Goal: Task Accomplishment & Management: Complete application form

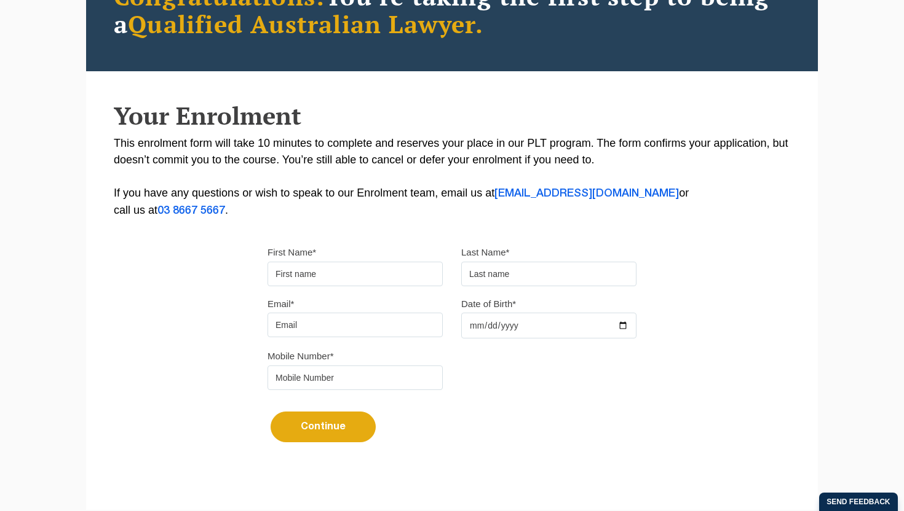
scroll to position [163, 0]
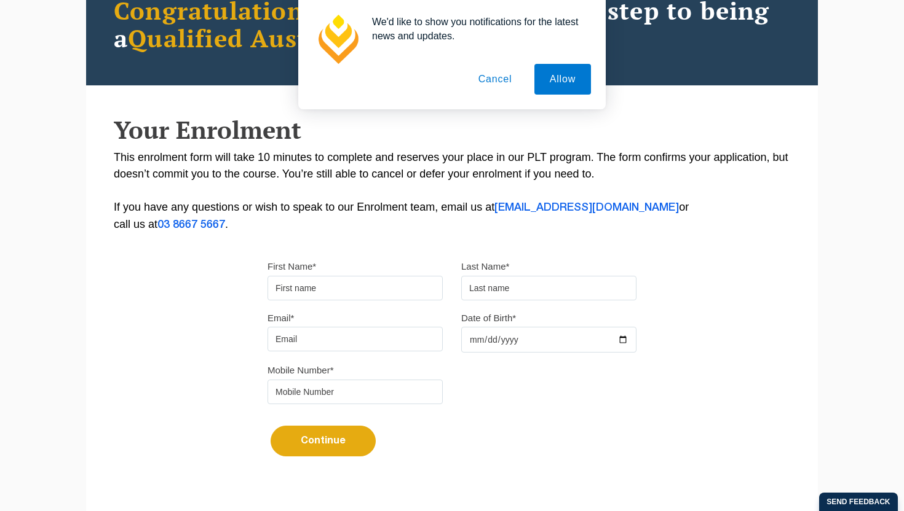
click at [345, 292] on input "First Name*" at bounding box center [354, 288] width 175 height 25
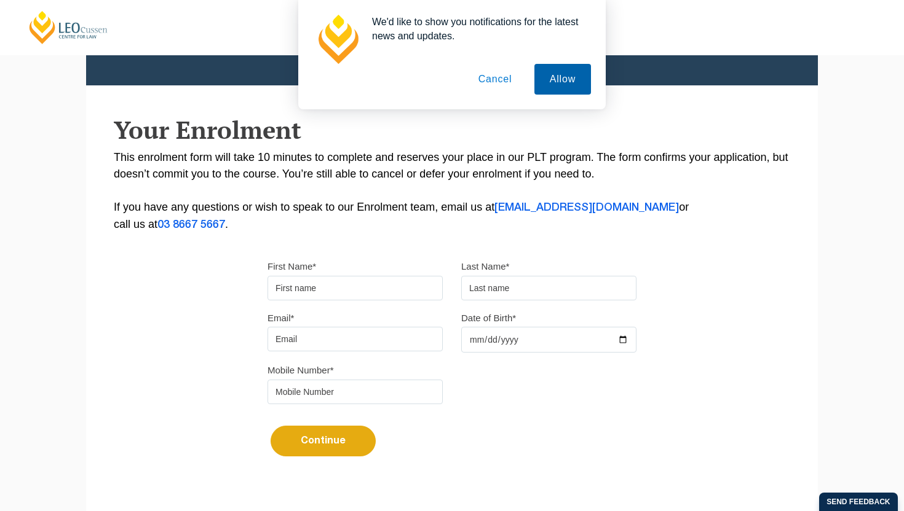
click at [567, 89] on button "Allow" at bounding box center [562, 79] width 57 height 31
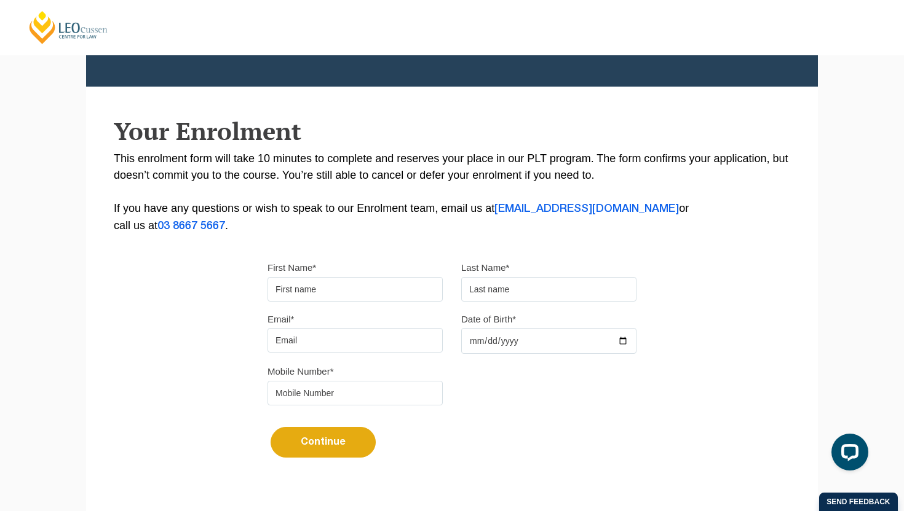
scroll to position [0, 0]
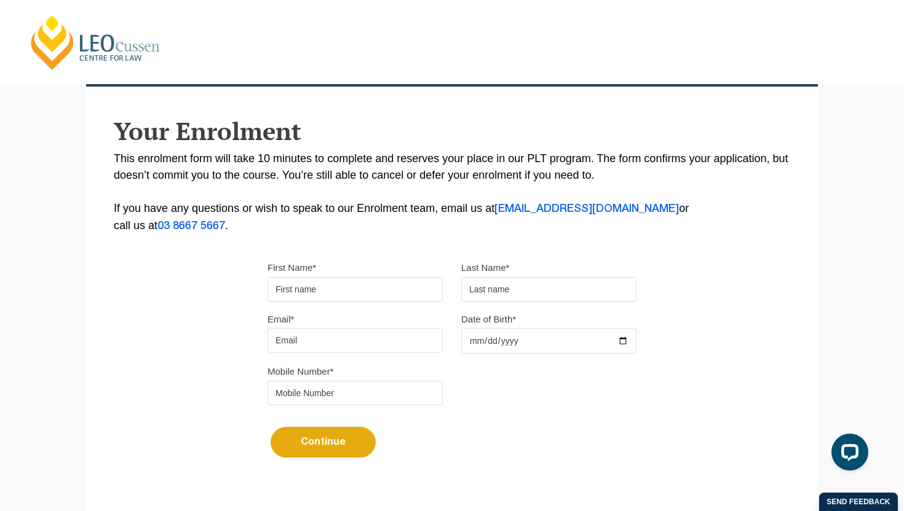
click at [294, 299] on input "First Name*" at bounding box center [354, 289] width 175 height 25
type input "Trinity"
type input "[PERSON_NAME]"
type input "[EMAIL_ADDRESS][DOMAIN_NAME]"
type input "0428267895"
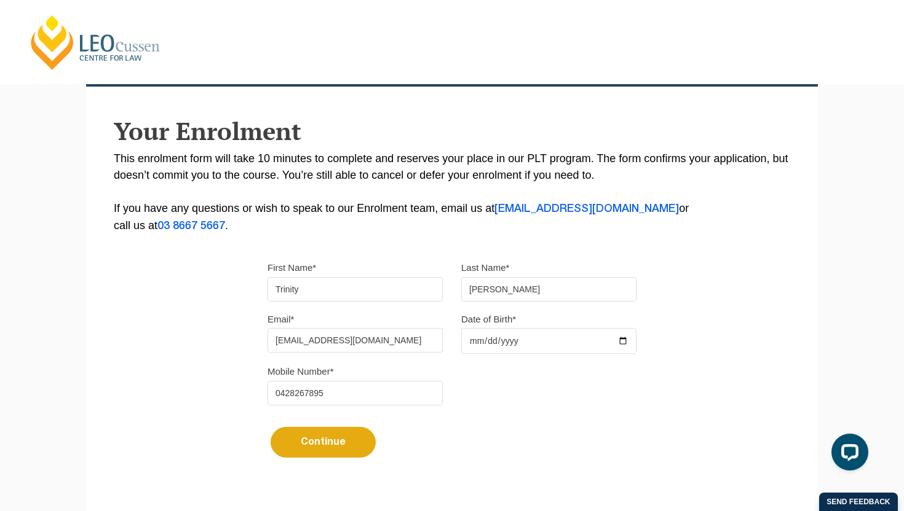
click at [515, 351] on input "Date of Birth*" at bounding box center [548, 341] width 175 height 26
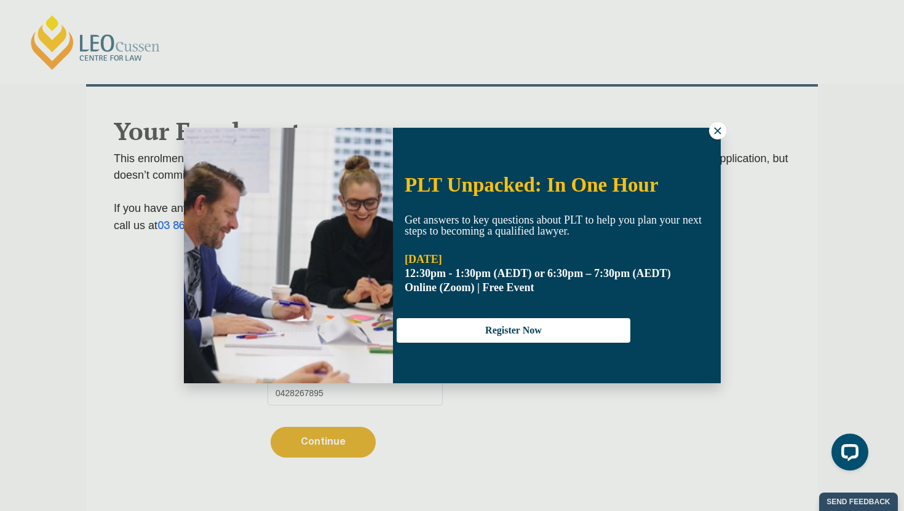
click at [718, 132] on icon at bounding box center [717, 130] width 11 height 11
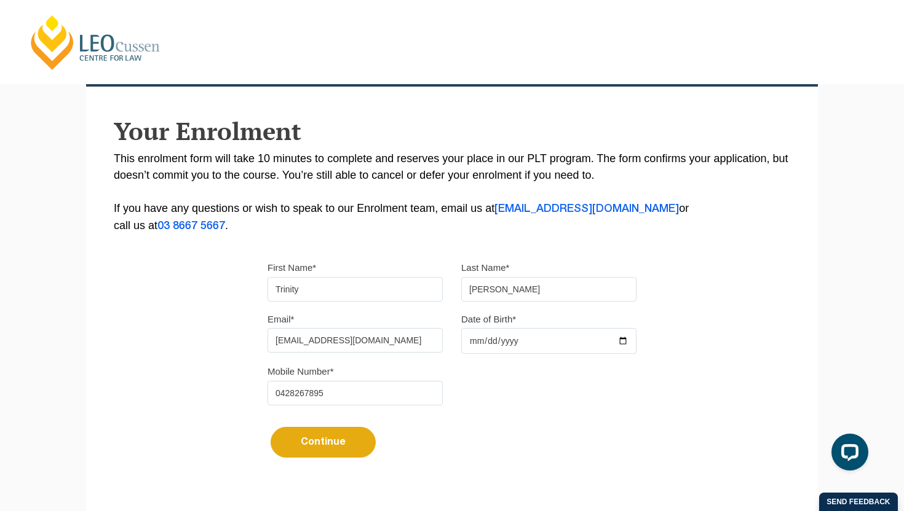
click at [490, 340] on input "Date of Birth*" at bounding box center [548, 341] width 175 height 26
type input "[DATE]"
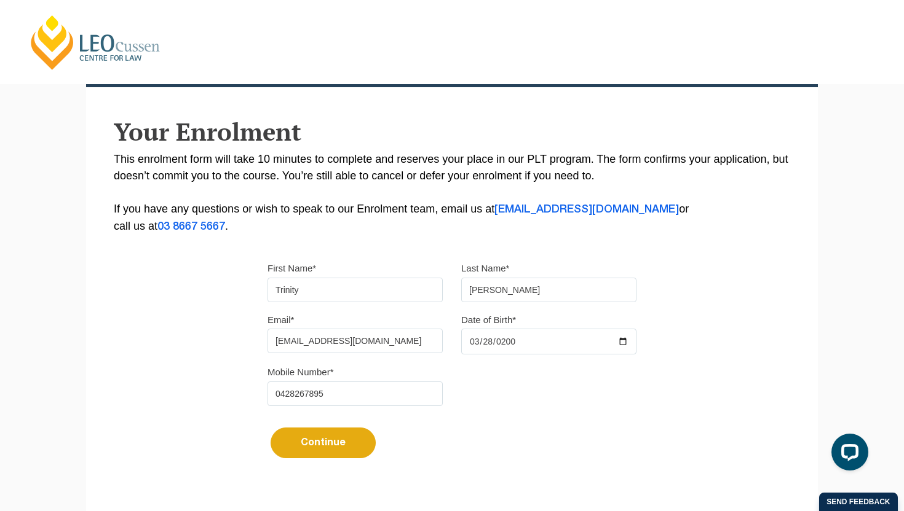
click at [335, 448] on button "Continue" at bounding box center [322, 443] width 105 height 31
select select
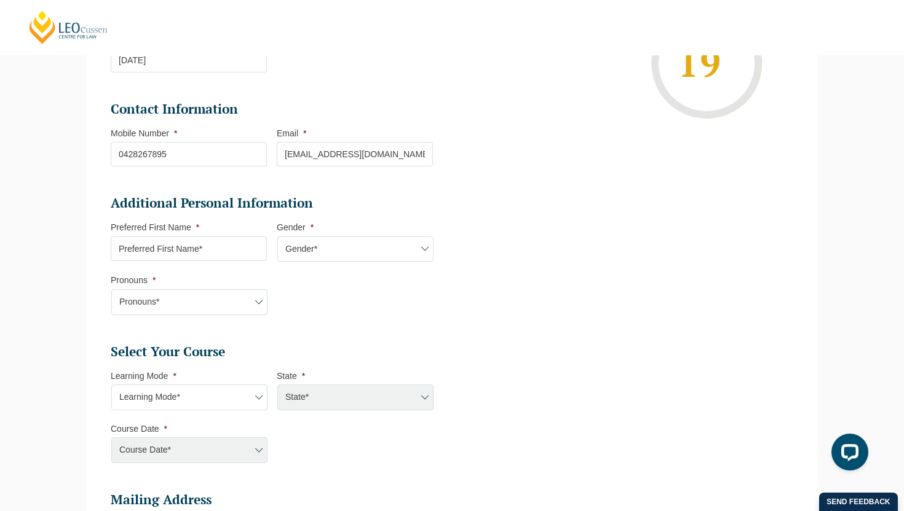
scroll to position [301, 0]
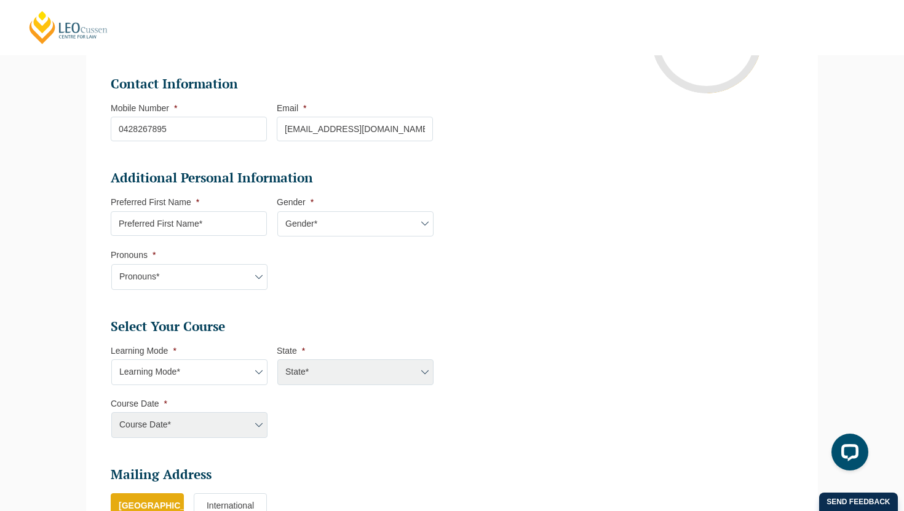
click at [326, 233] on select "Gender* [DEMOGRAPHIC_DATA] [DEMOGRAPHIC_DATA] [DEMOGRAPHIC_DATA] [DEMOGRAPHIC_D…" at bounding box center [355, 224] width 156 height 26
select select "[DEMOGRAPHIC_DATA]"
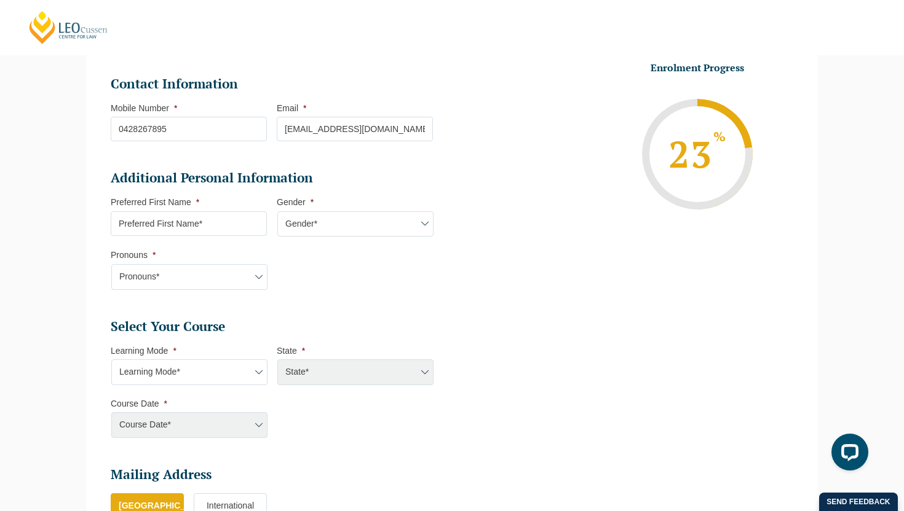
click at [221, 283] on select "Pronouns* She/Her/Hers He/Him/His They/Them/Theirs Other Prefer not to disclose" at bounding box center [189, 277] width 156 height 26
select select "She/Her/Hers"
click at [250, 366] on select "Learning Mode* Online Full Time Learning Online Part Time Learning Blended Full…" at bounding box center [189, 373] width 156 height 26
select select "Blended Part Time Learning"
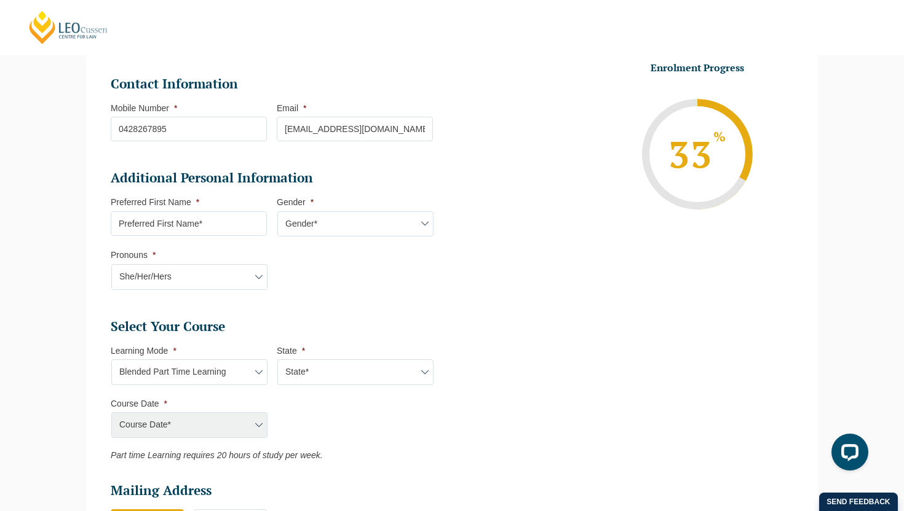
click at [318, 378] on select "State* ACT/[GEOGRAPHIC_DATA] QLD [GEOGRAPHIC_DATA] [GEOGRAPHIC_DATA]" at bounding box center [355, 373] width 156 height 26
select select "QLD"
click at [216, 428] on select "Course Date* [DATE] ([DATE] to [DATE])" at bounding box center [189, 425] width 156 height 26
select select "[DATE] ([DATE] to [DATE])"
type input "Intake [DATE] PT"
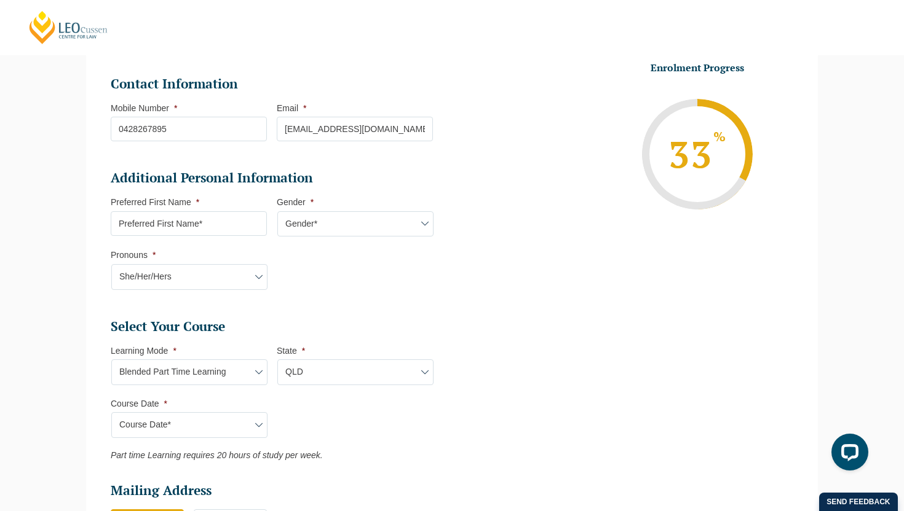
type input "Practical Legal Training (QLD)"
select select "QLD PLT (MAR) 2026 Part Time Blended"
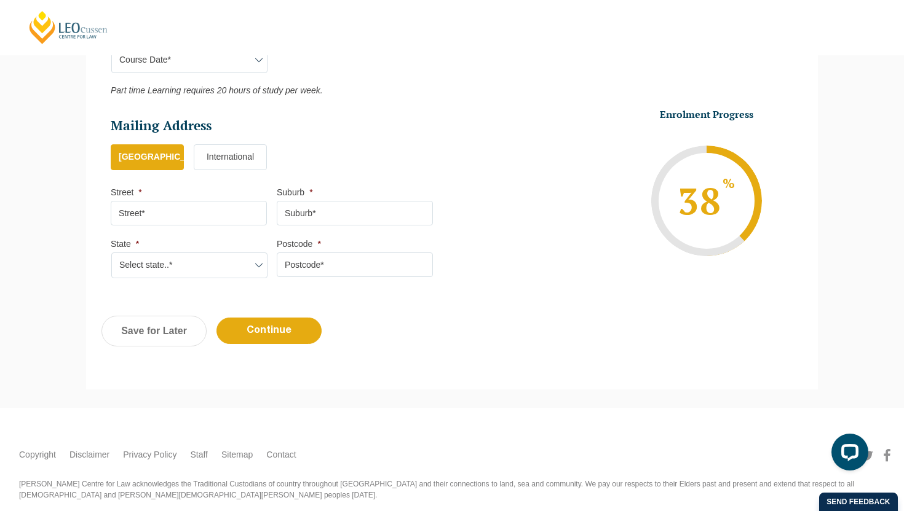
scroll to position [698, 0]
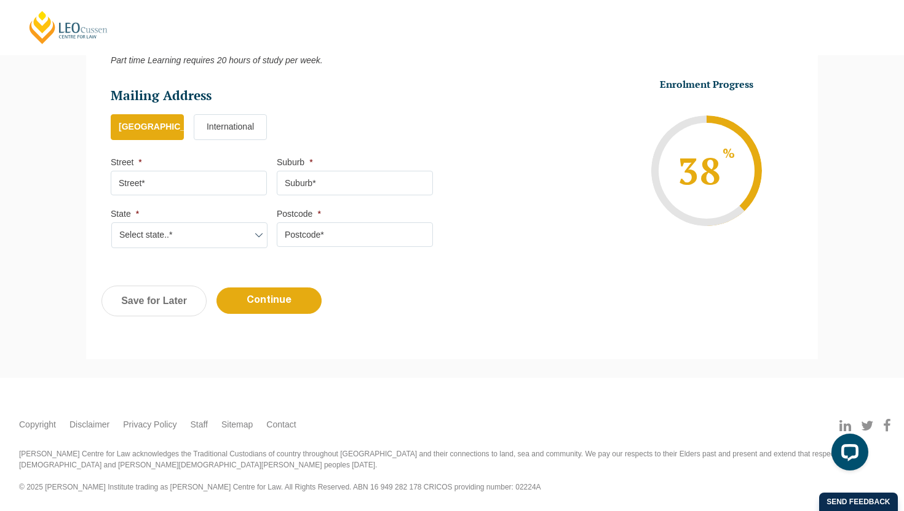
click at [222, 186] on input "Street *" at bounding box center [189, 183] width 156 height 25
type input "[STREET_ADDRESS]"
type input "[GEOGRAPHIC_DATA]"
select select "QLD"
type input "4300"
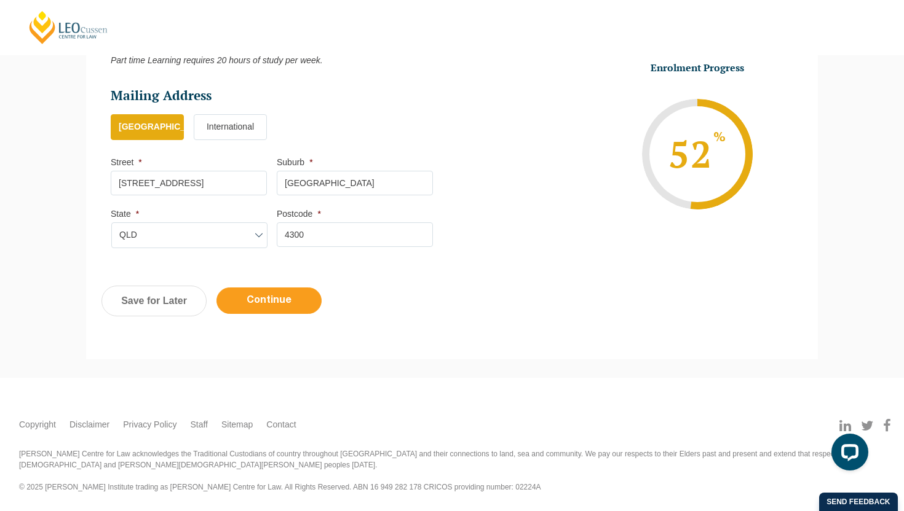
click at [290, 297] on input "Continue" at bounding box center [268, 301] width 105 height 26
select select "Blended Part Time Learning"
select select "QLD"
select select
select select "[DATE] ([DATE] to [DATE])"
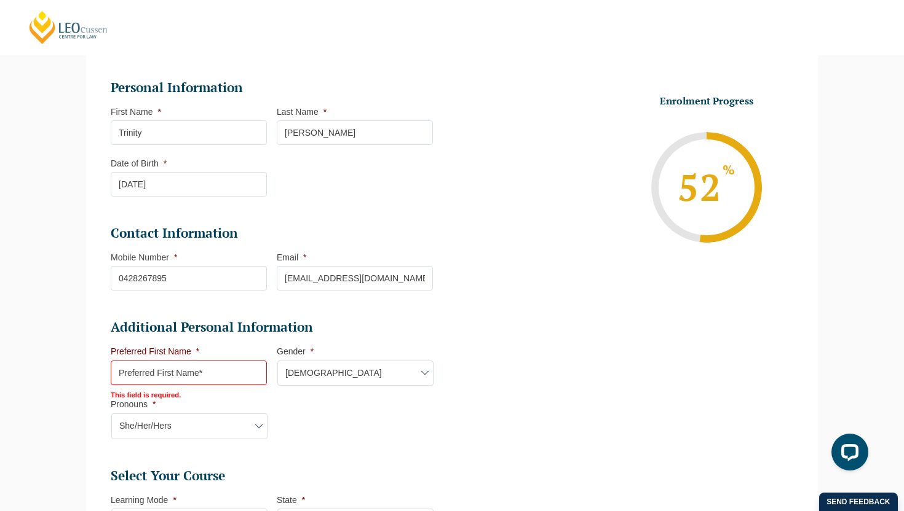
scroll to position [208, 0]
click at [183, 370] on input "Preferred First Name *" at bounding box center [189, 373] width 156 height 25
type input "Trinity"
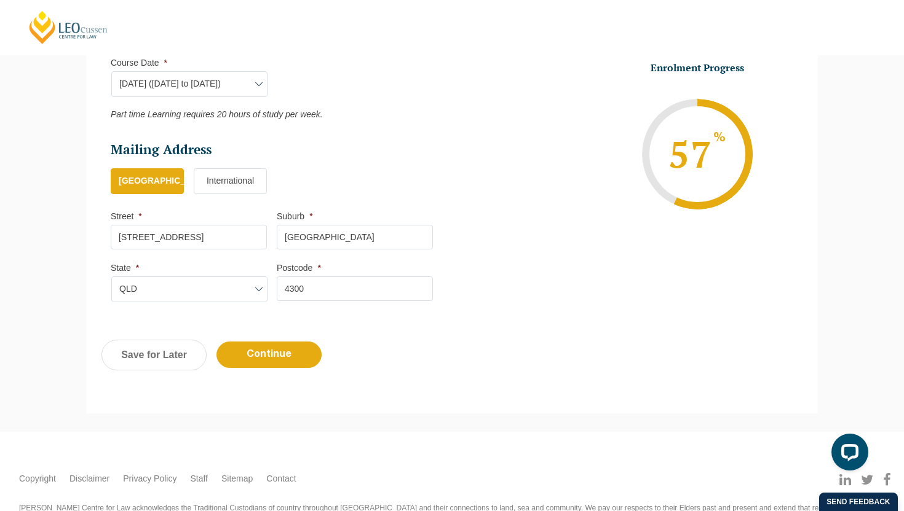
scroll to position [755, 0]
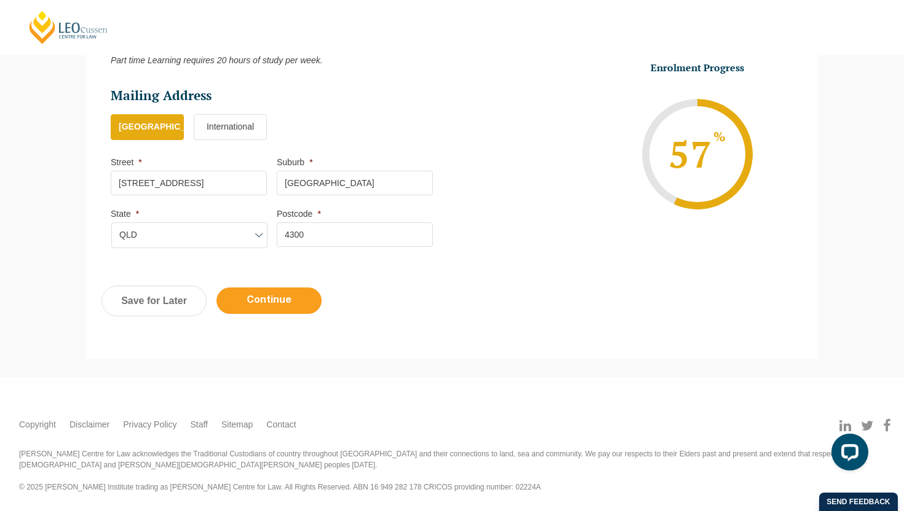
click at [270, 295] on input "Continue" at bounding box center [268, 301] width 105 height 26
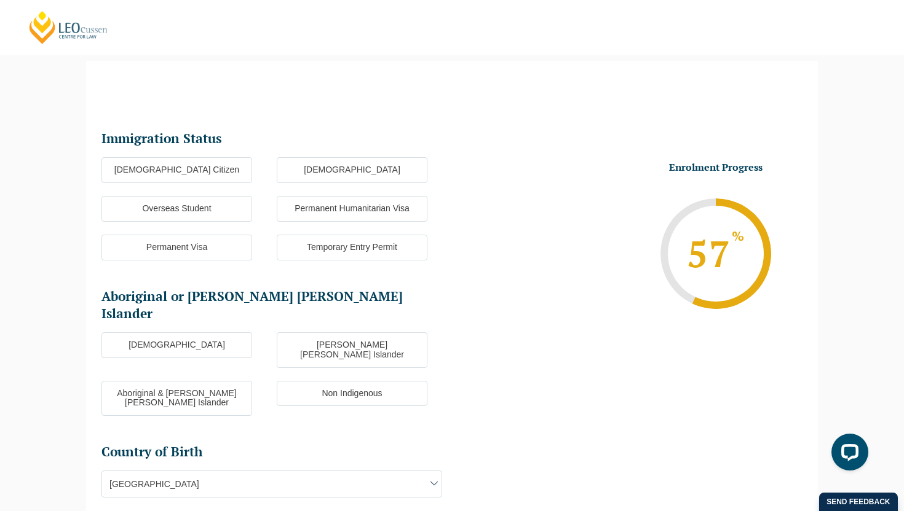
scroll to position [106, 0]
click at [181, 173] on label "[DEMOGRAPHIC_DATA] Citizen" at bounding box center [176, 171] width 151 height 26
click at [0, 0] on input "[DEMOGRAPHIC_DATA] Citizen" at bounding box center [0, 0] width 0 height 0
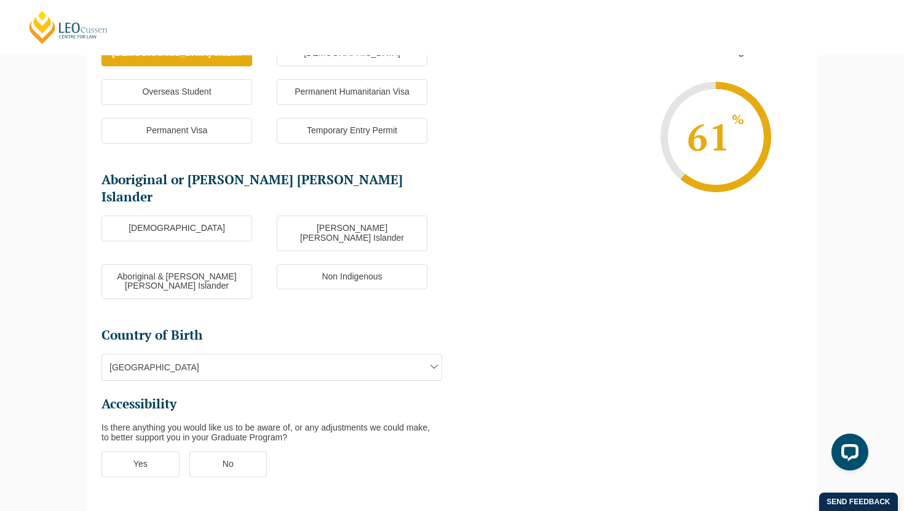
scroll to position [226, 0]
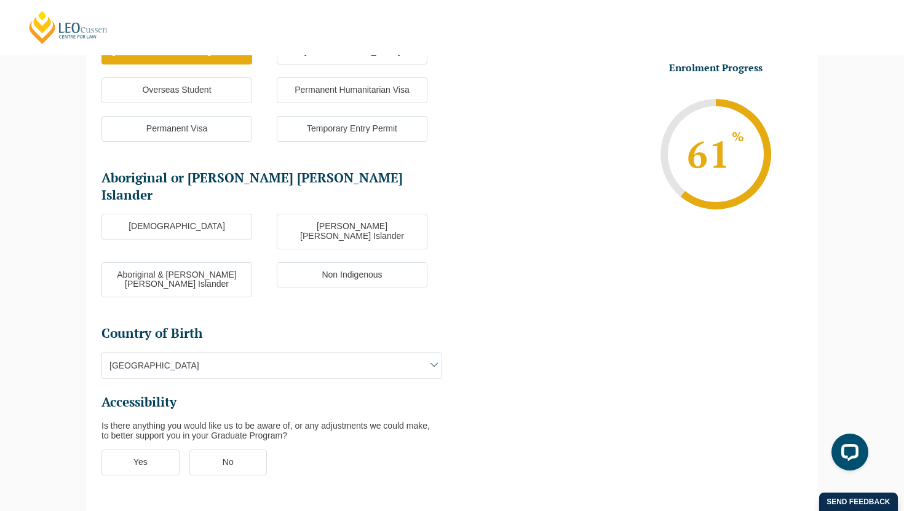
click at [217, 353] on span "[GEOGRAPHIC_DATA]" at bounding box center [271, 366] width 339 height 26
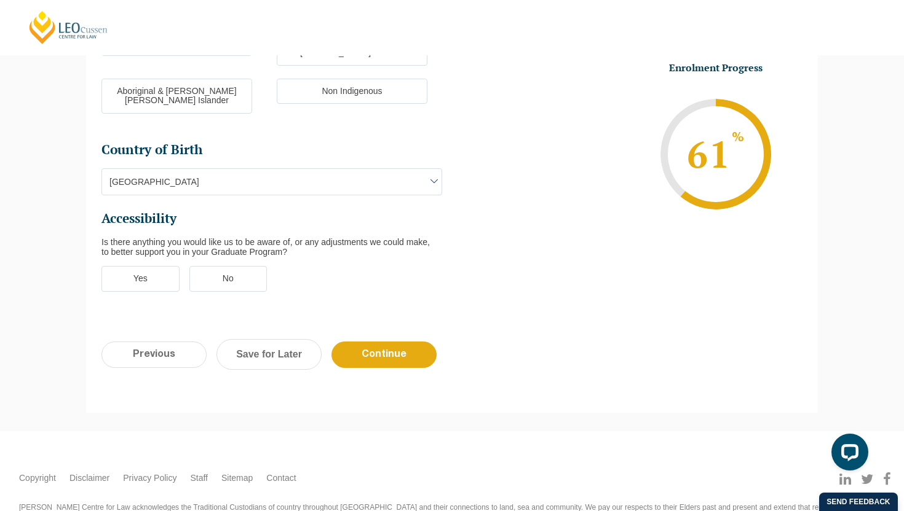
scroll to position [410, 0]
click at [238, 266] on label "No" at bounding box center [228, 279] width 78 height 26
click at [0, 0] on input "No" at bounding box center [0, 0] width 0 height 0
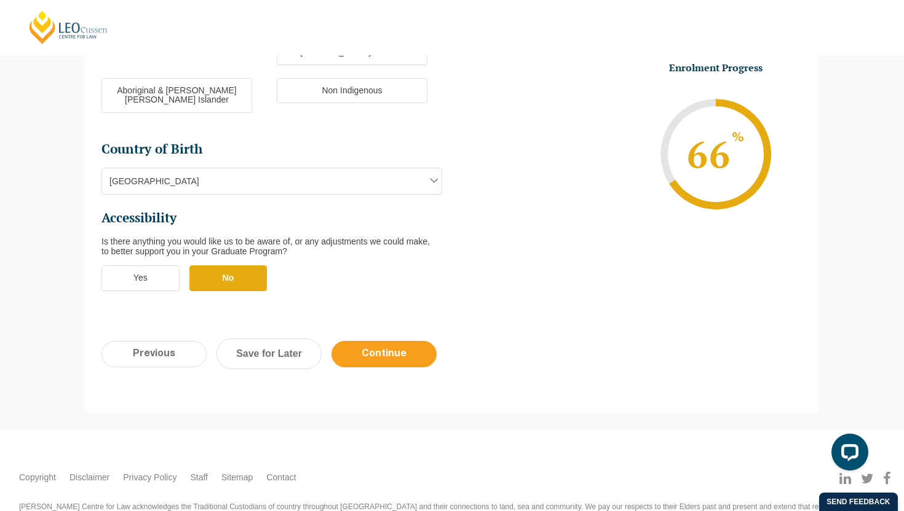
click at [402, 341] on input "Continue" at bounding box center [383, 354] width 105 height 26
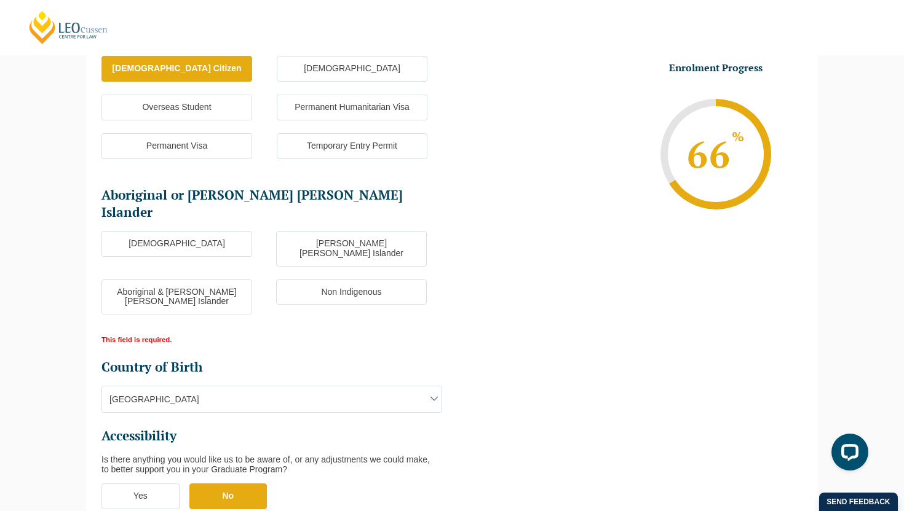
scroll to position [267, 0]
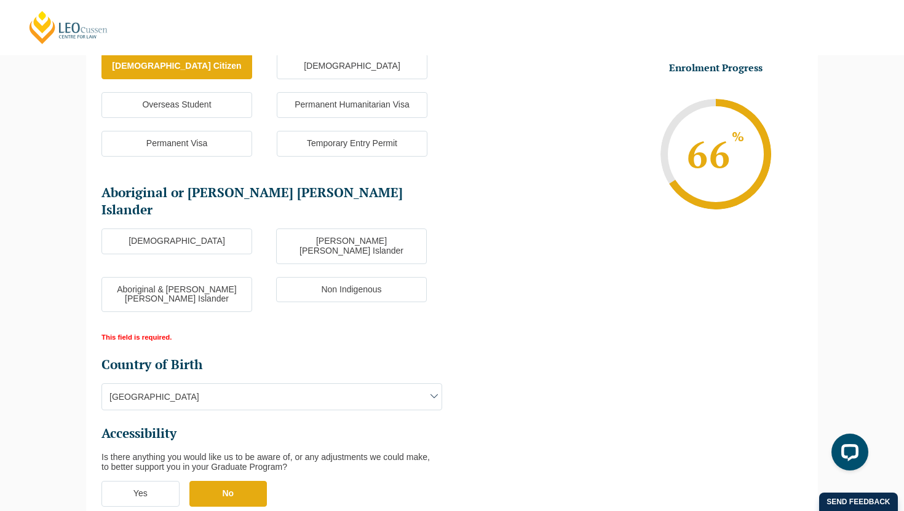
click at [352, 277] on label "Non Indigenous" at bounding box center [351, 290] width 151 height 26
click at [0, 0] on input "Non Indigenous" at bounding box center [0, 0] width 0 height 0
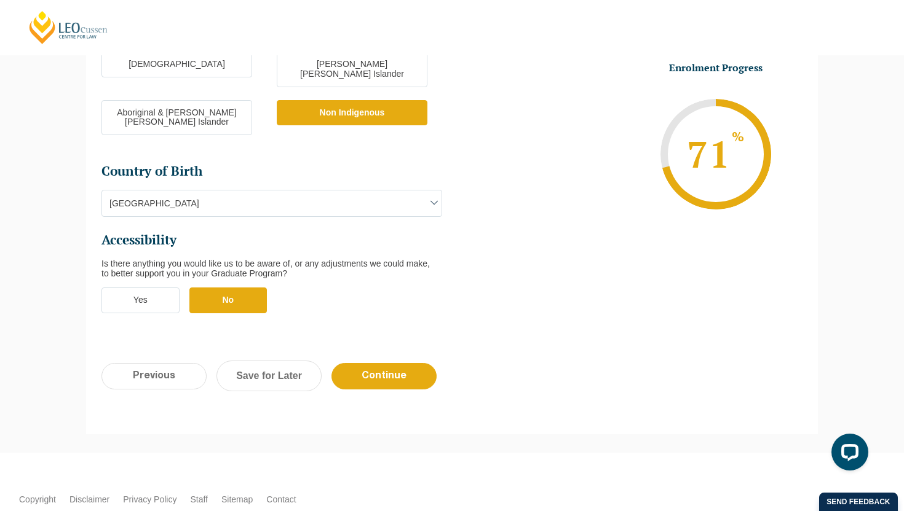
scroll to position [482, 0]
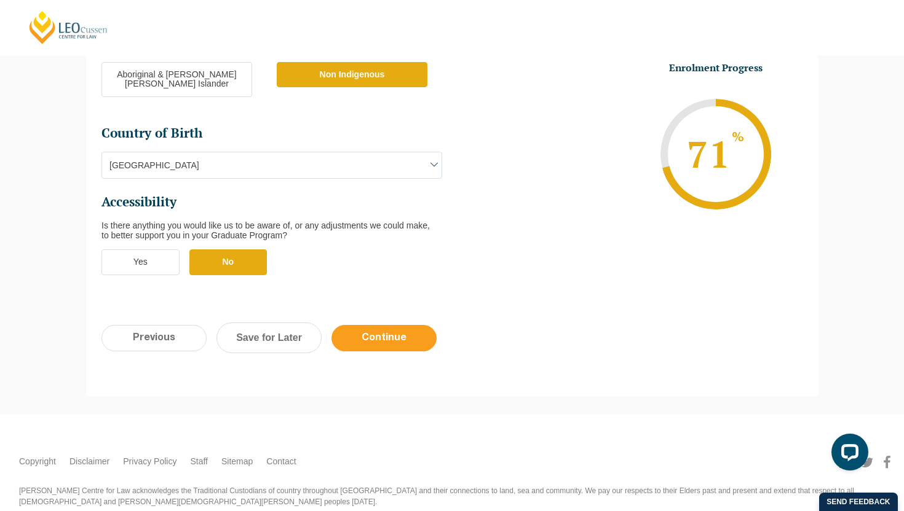
click at [377, 325] on input "Continue" at bounding box center [383, 338] width 105 height 26
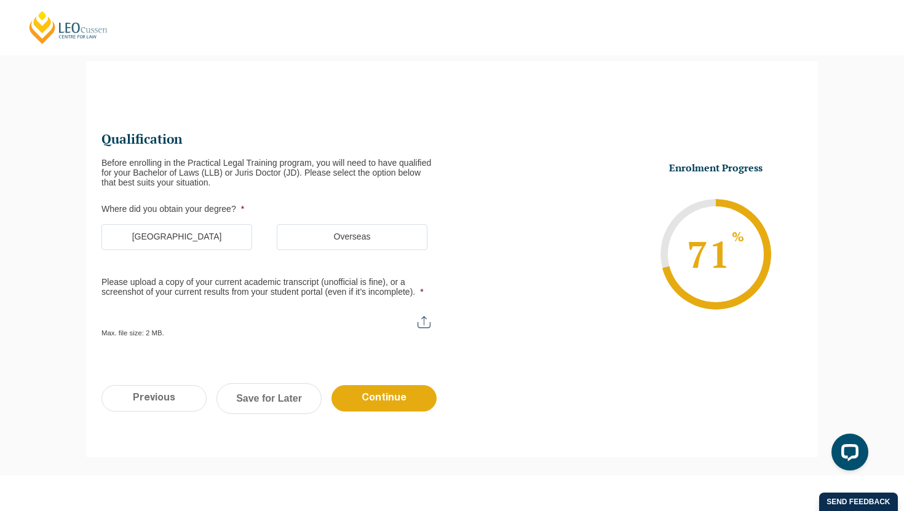
scroll to position [106, 0]
click at [219, 248] on label "[GEOGRAPHIC_DATA]" at bounding box center [176, 237] width 151 height 26
click at [0, 0] on input "[GEOGRAPHIC_DATA]" at bounding box center [0, 0] width 0 height 0
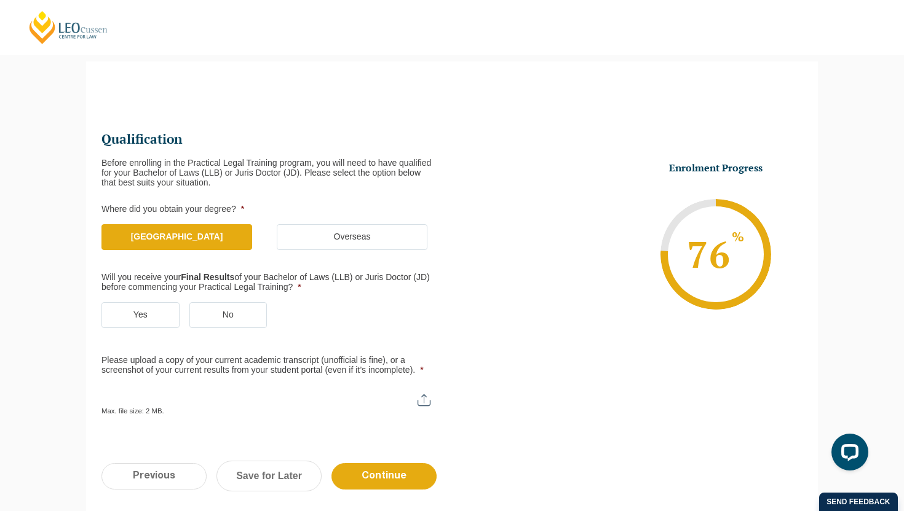
click at [234, 323] on label "No" at bounding box center [228, 315] width 78 height 26
click at [0, 0] on input "No" at bounding box center [0, 0] width 0 height 0
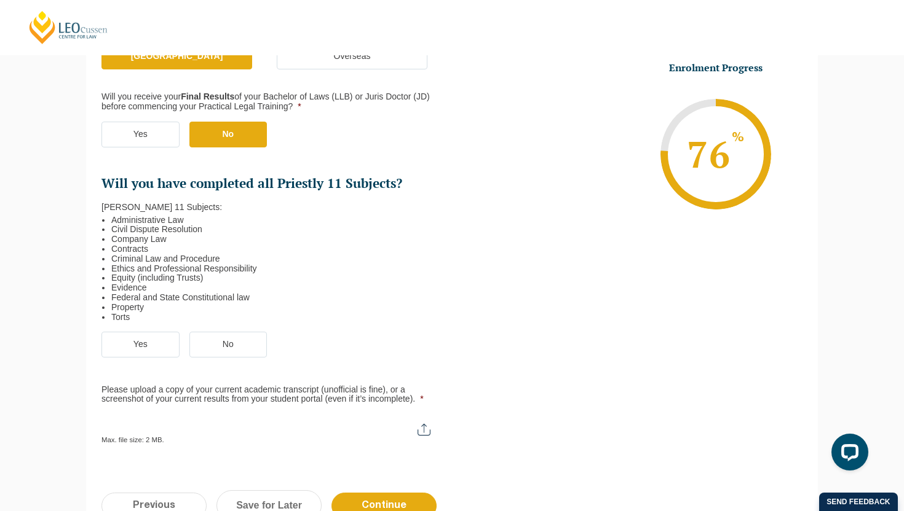
scroll to position [285, 0]
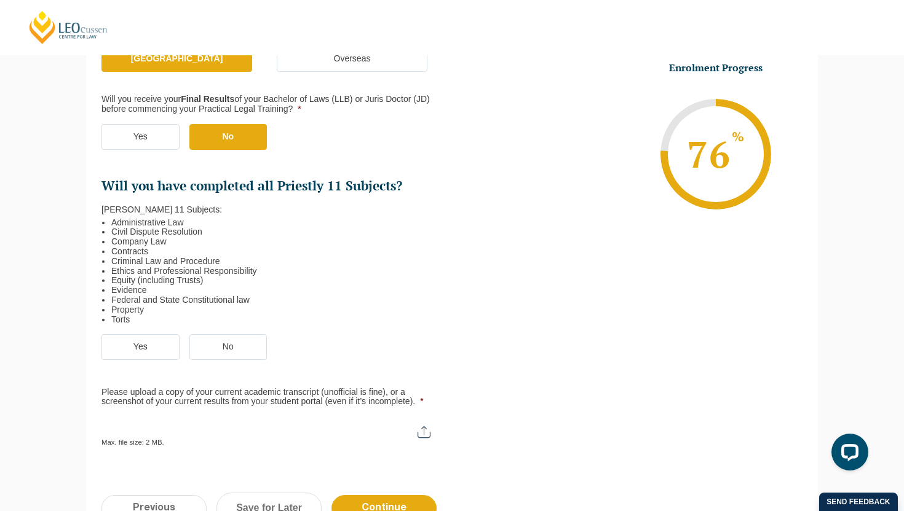
click at [240, 342] on label "No" at bounding box center [228, 347] width 78 height 26
click at [0, 0] on input "No" at bounding box center [0, 0] width 0 height 0
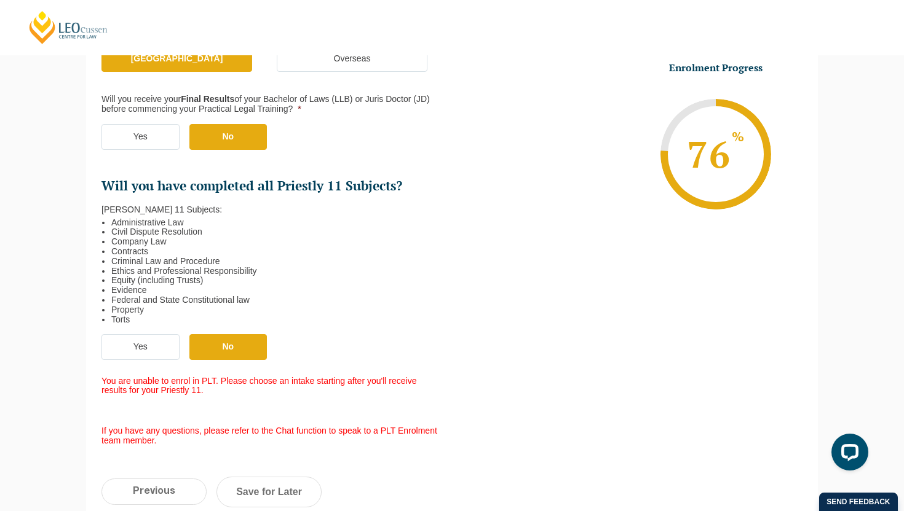
scroll to position [291, 0]
